Goal: Task Accomplishment & Management: Complete application form

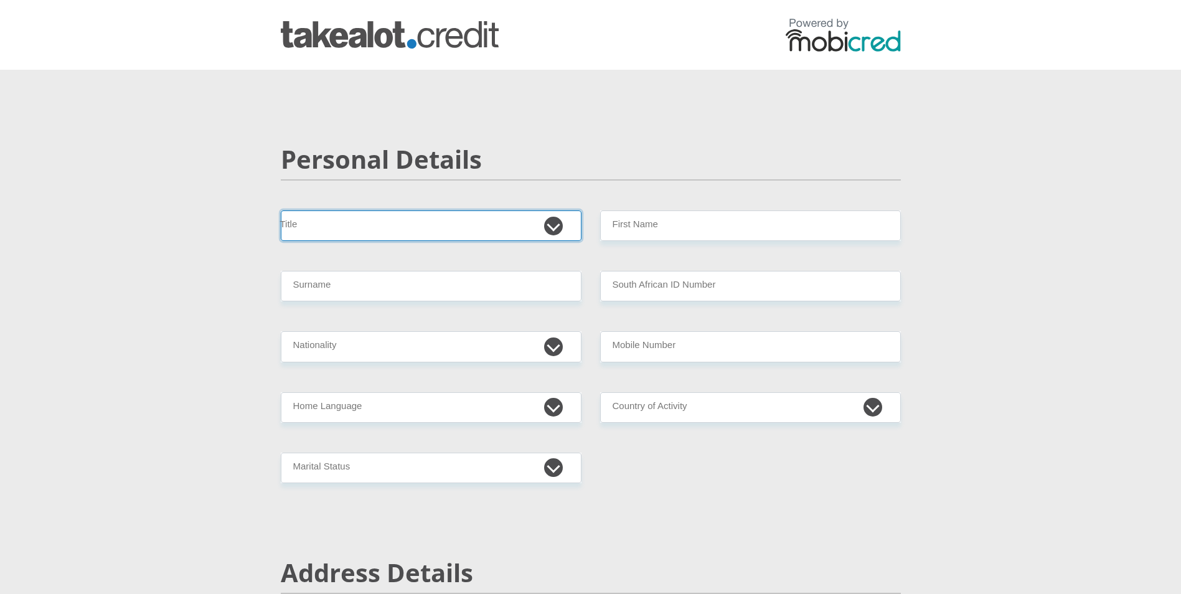
click at [460, 228] on select "Mr Ms Mrs Dr [PERSON_NAME]" at bounding box center [431, 225] width 301 height 31
select select "Mr"
click at [281, 210] on select "Mr Ms Mrs Dr [PERSON_NAME]" at bounding box center [431, 225] width 301 height 31
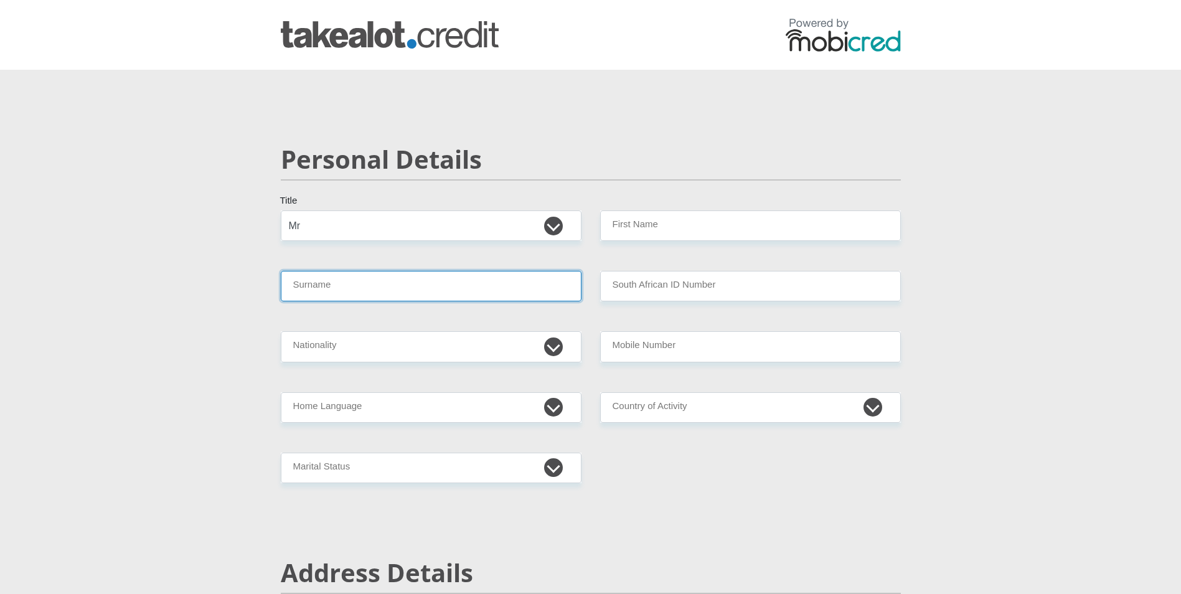
click at [445, 293] on input "Surname" at bounding box center [431, 286] width 301 height 31
type input "Viljoen"
type input "[PERSON_NAME]"
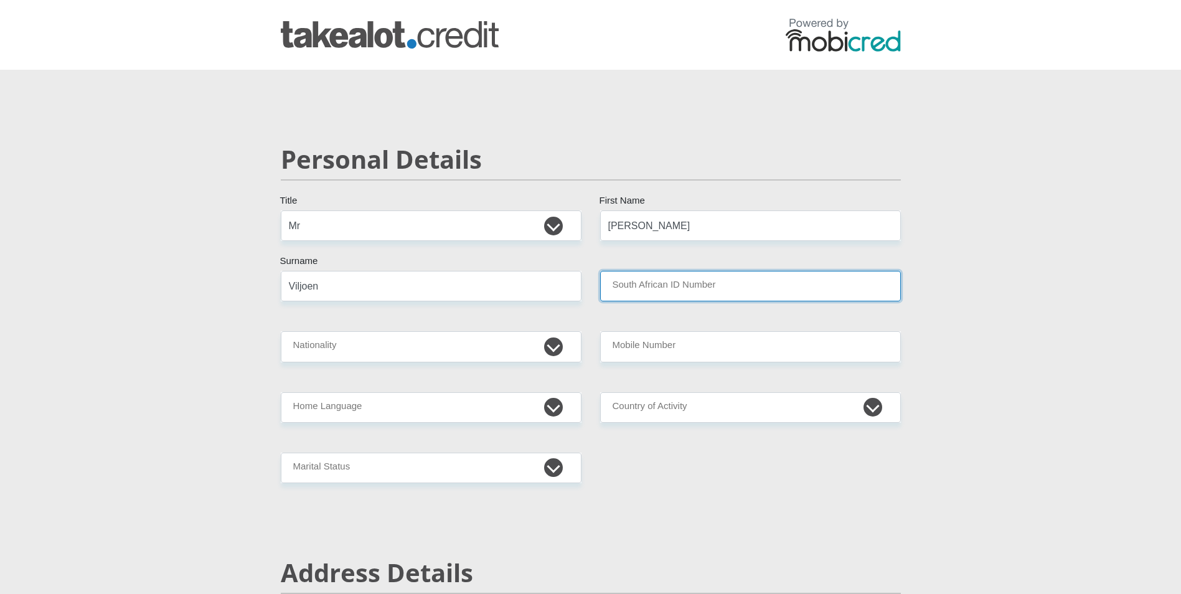
type input "Bet-el Fruits (Pty) Ltd"
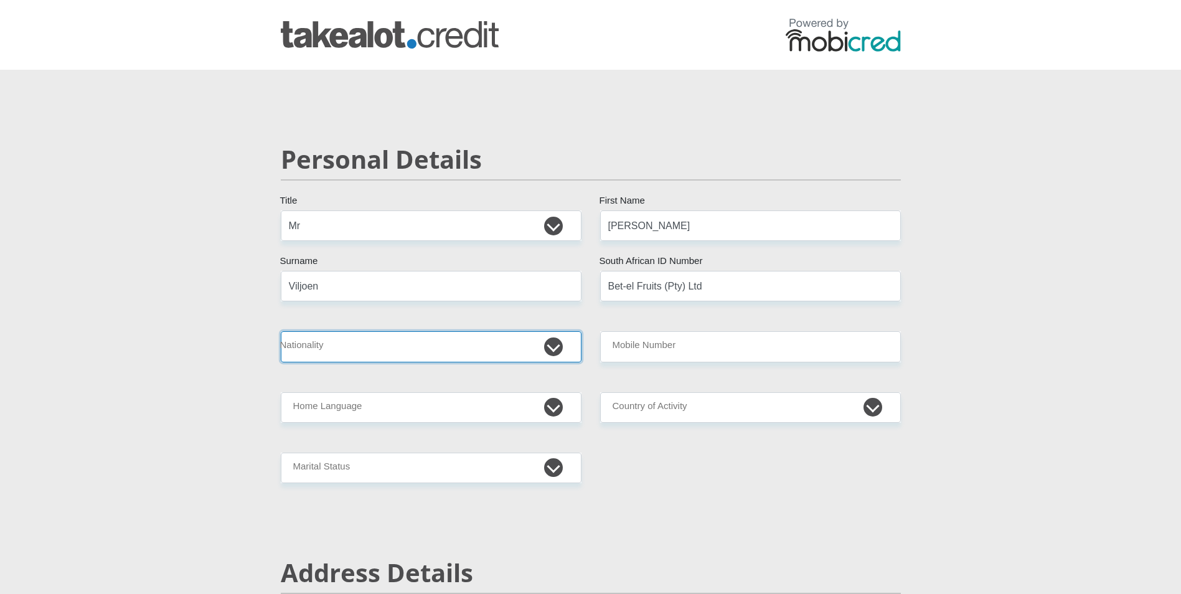
select select "ZAF"
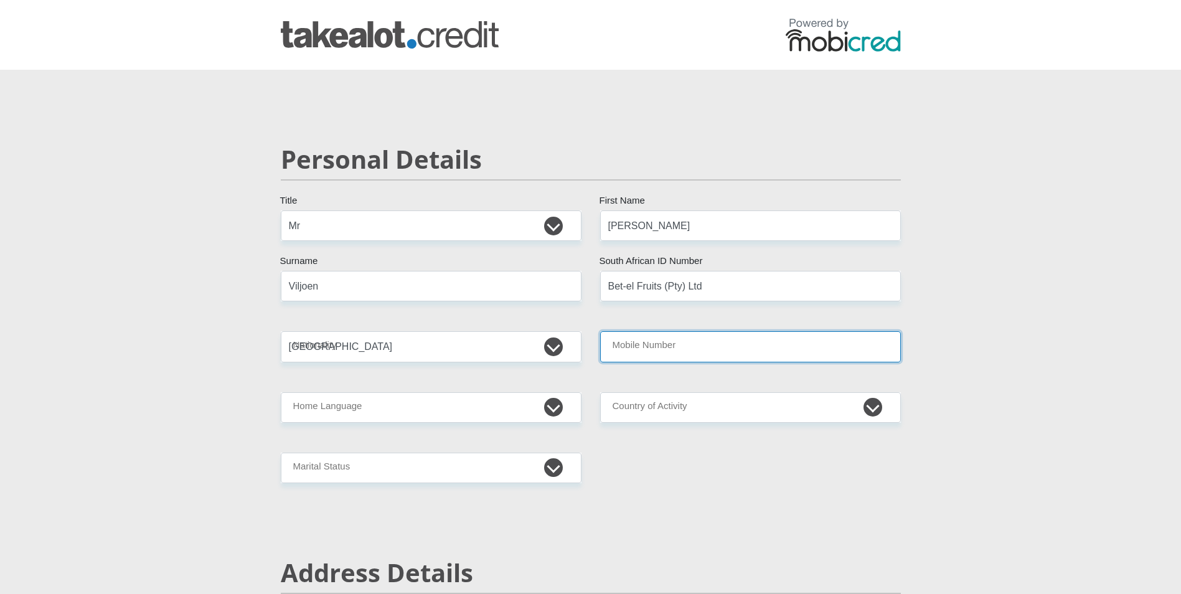
type input "0824153156"
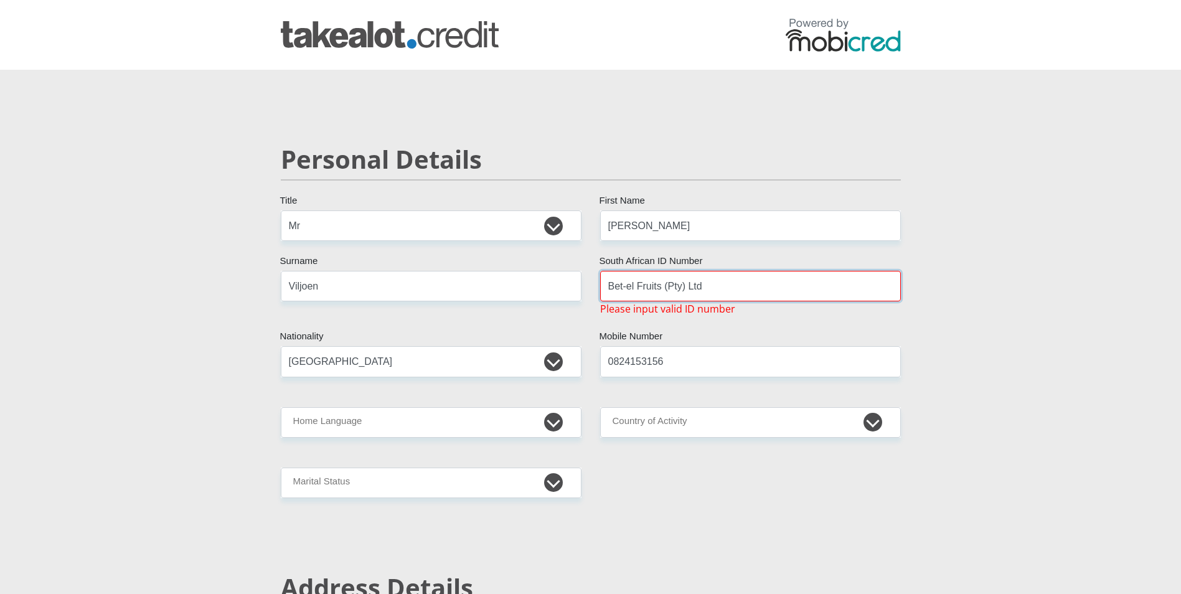
click at [737, 287] on input "Bet-el Fruits (Pty) Ltd" at bounding box center [750, 286] width 301 height 31
drag, startPoint x: 737, startPoint y: 287, endPoint x: 593, endPoint y: 288, distance: 144.5
click at [593, 288] on div "Bet-el Fruits (Pty) Ltd South African ID Number Please input valid ID number" at bounding box center [750, 293] width 319 height 45
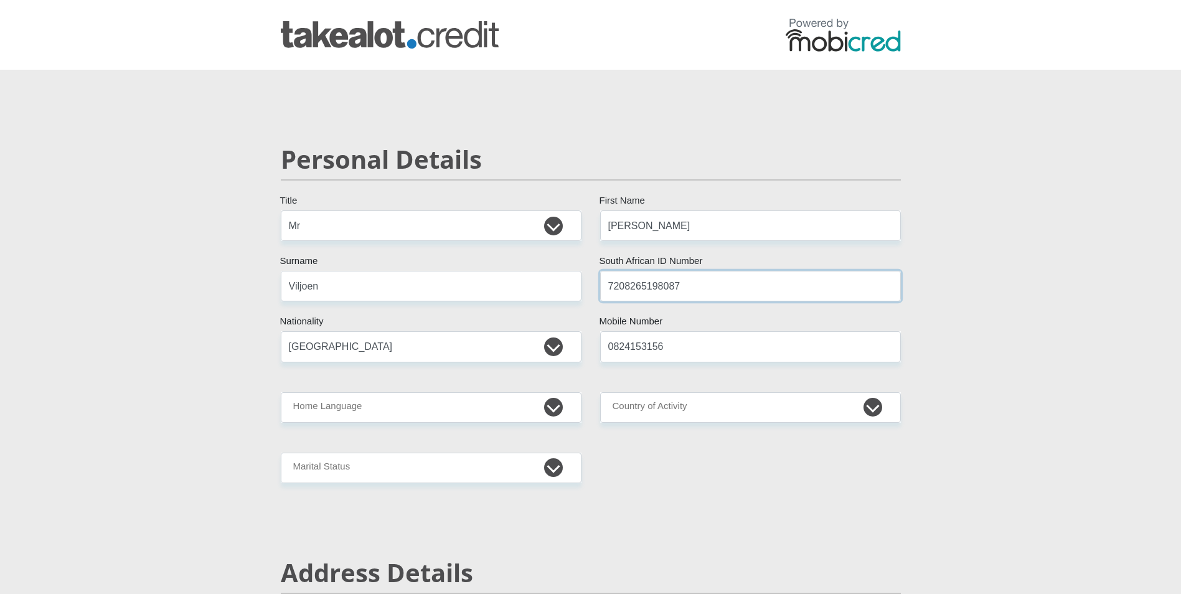
type input "7208265198087"
click at [550, 405] on select "Afrikaans English Sepedi South Ndebele Southern Sotho Swati Tsonga Tswana Venda…" at bounding box center [431, 407] width 301 height 31
select select "afr"
click at [281, 392] on select "Afrikaans English Sepedi South Ndebele Southern Sotho Swati Tsonga Tswana Venda…" at bounding box center [431, 407] width 301 height 31
click at [874, 408] on select "[GEOGRAPHIC_DATA] [GEOGRAPHIC_DATA] [GEOGRAPHIC_DATA] [GEOGRAPHIC_DATA] [GEOGRA…" at bounding box center [750, 407] width 301 height 31
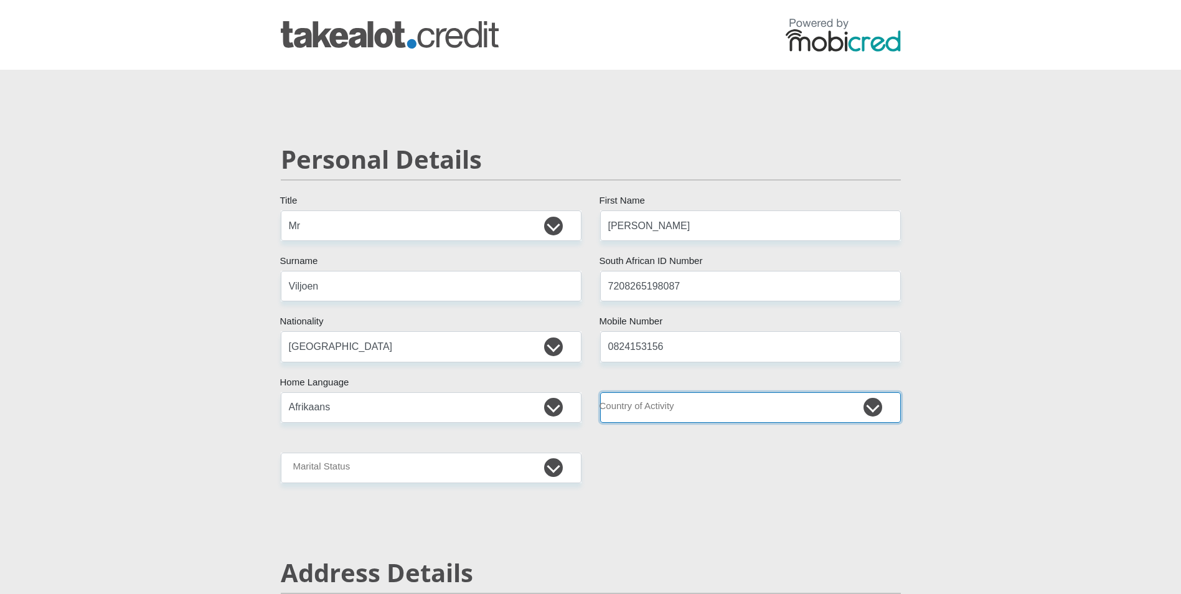
select select "ZAF"
click at [600, 392] on select "[GEOGRAPHIC_DATA] [GEOGRAPHIC_DATA] [GEOGRAPHIC_DATA] [GEOGRAPHIC_DATA] [GEOGRA…" at bounding box center [750, 407] width 301 height 31
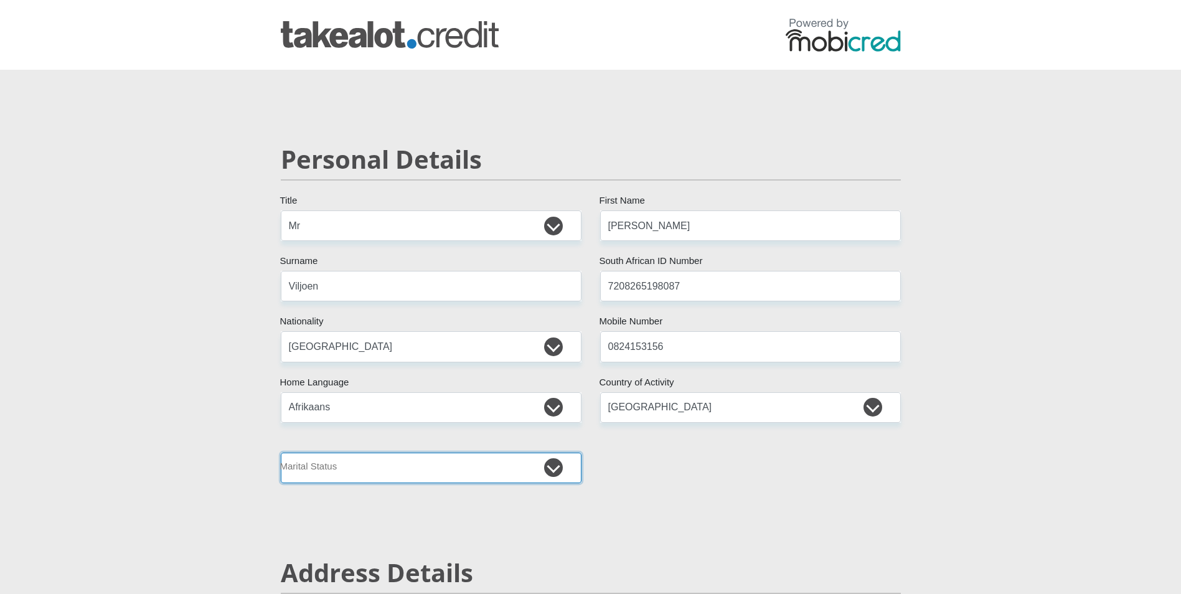
click at [554, 466] on select "Married ANC Single Divorced Widowed Married COP or Customary Law" at bounding box center [431, 468] width 301 height 31
click at [281, 453] on select "Married ANC Single Divorced Widowed Married COP or Customary Law" at bounding box center [431, 468] width 301 height 31
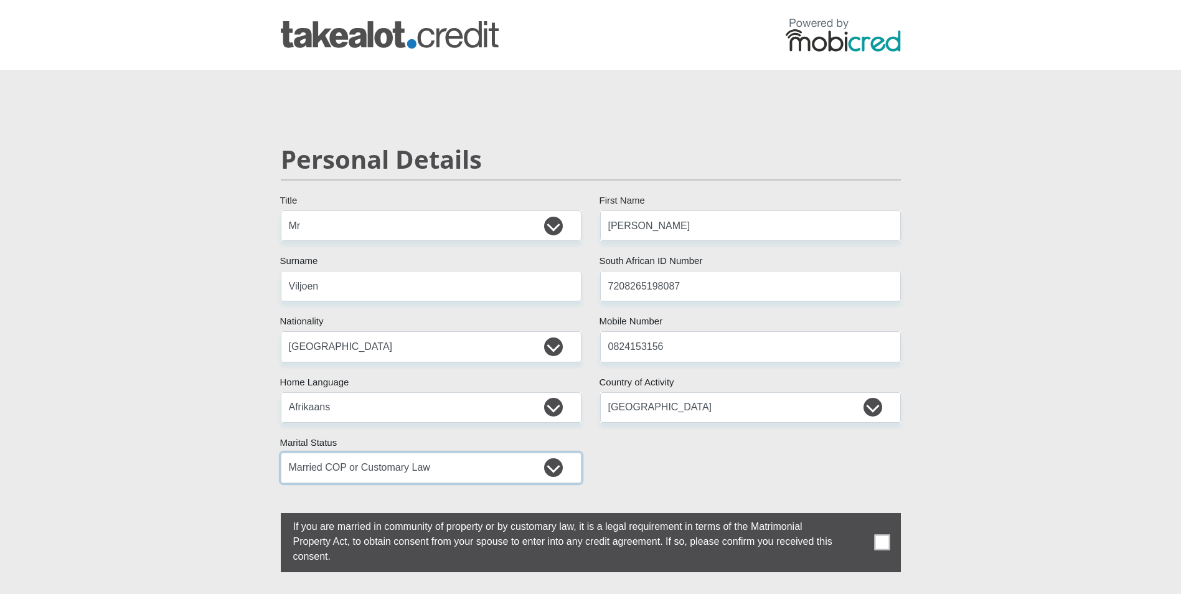
click at [468, 473] on select "Married ANC Single Divorced Widowed Married COP or Customary Law" at bounding box center [431, 468] width 301 height 31
select select "1"
click at [281, 453] on select "Married ANC Single Divorced Widowed Married COP or Customary Law" at bounding box center [431, 468] width 301 height 31
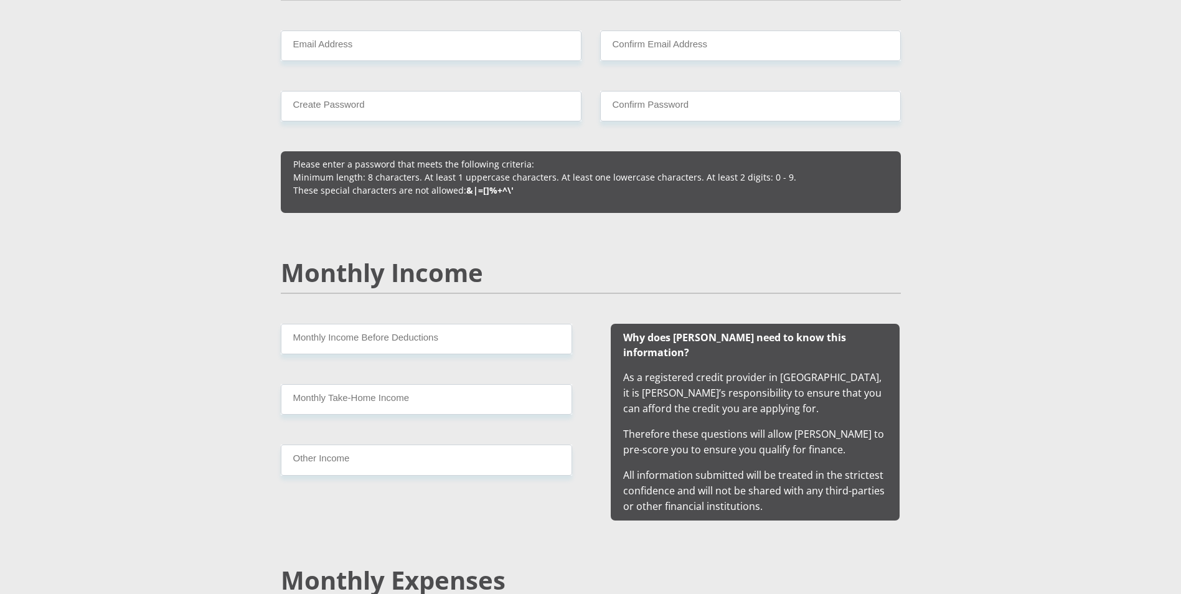
scroll to position [872, 0]
